Goal: Information Seeking & Learning: Learn about a topic

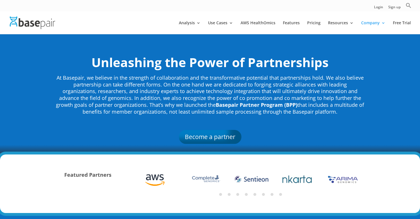
click at [39, 20] on img at bounding box center [32, 23] width 45 height 12
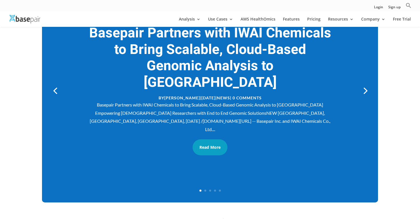
scroll to position [49, 0]
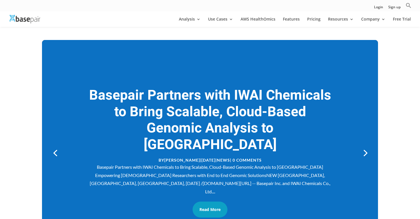
click at [270, 104] on link "Basepair Partners with IWAI Chemicals to Bring Scalable, Cloud-Based Genomic An…" at bounding box center [210, 119] width 242 height 69
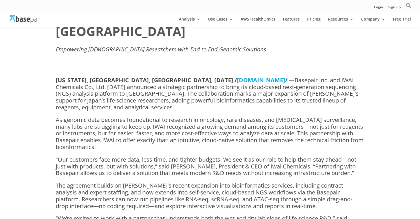
scroll to position [43, 0]
